Goal: Find contact information: Find contact information

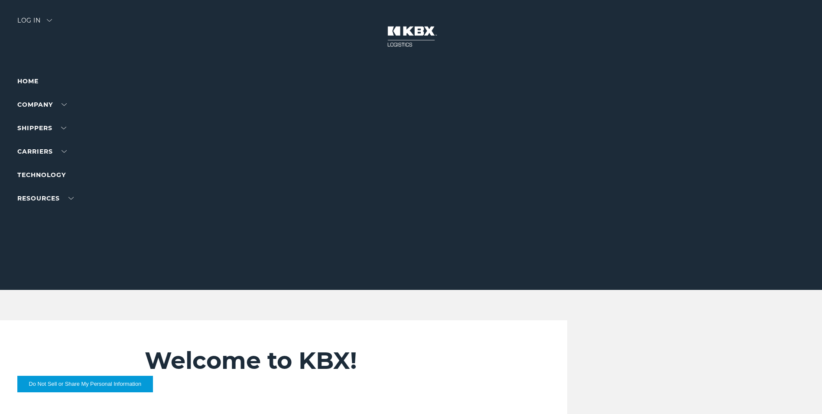
scroll to position [130, 0]
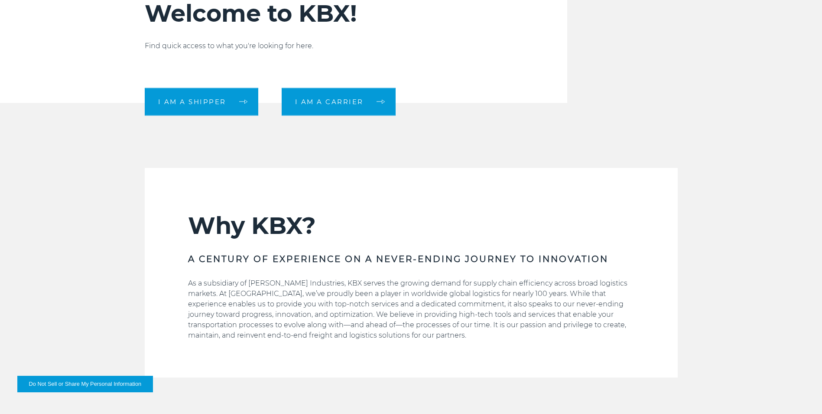
click at [375, 305] on div "Why KBX? A CENTURY OF EXPERIENCE ON A NEVER-ENDING JOURNEY TO INNOVATION As a s…" at bounding box center [411, 294] width 447 height 166
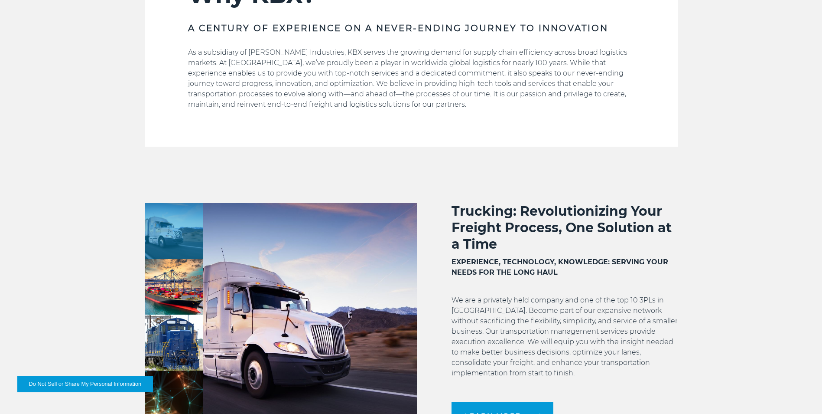
scroll to position [173, 0]
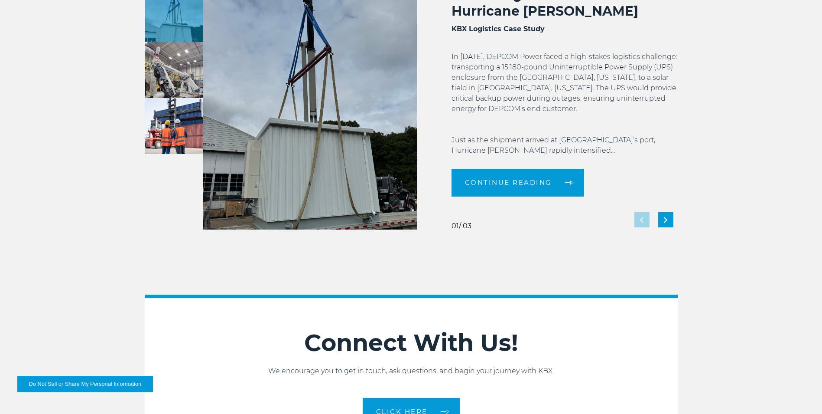
scroll to position [1842, 0]
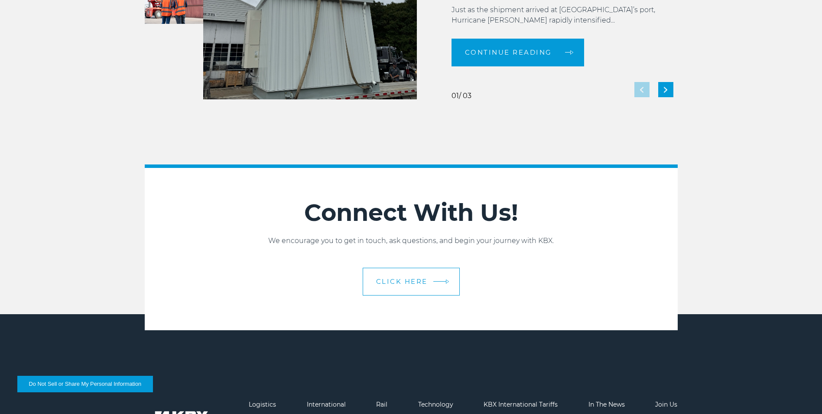
click at [393, 290] on link "CLICK HERE" at bounding box center [411, 281] width 97 height 28
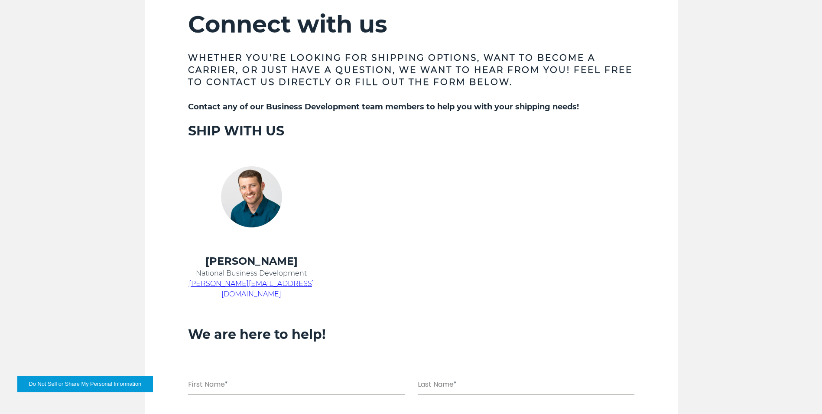
scroll to position [347, 0]
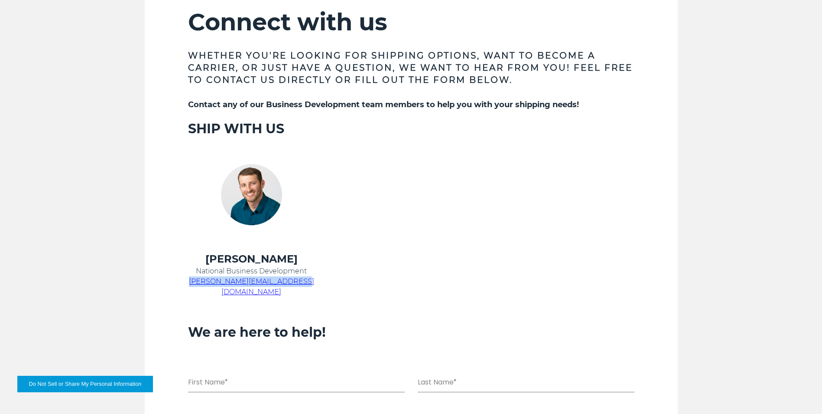
drag, startPoint x: 303, startPoint y: 283, endPoint x: 204, endPoint y: 285, distance: 98.9
click at [204, 285] on p "chris.kein@kbxlogistics.com" at bounding box center [251, 286] width 127 height 21
copy span "chris.kein@kbxlogistics.com"
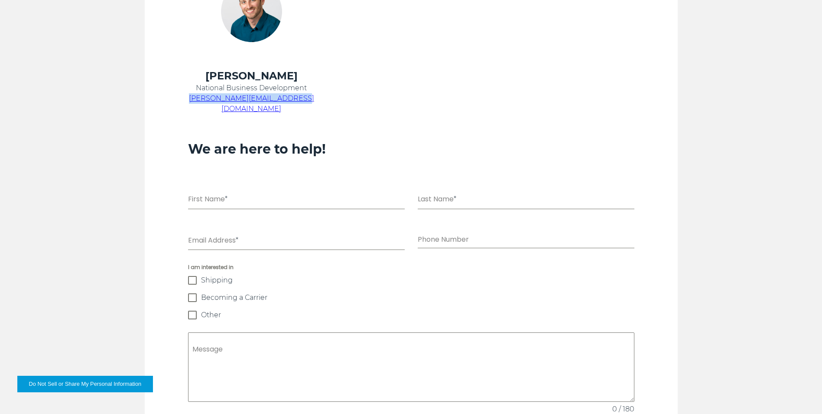
scroll to position [564, 0]
